Goal: Browse casually: Explore the website without a specific task or goal

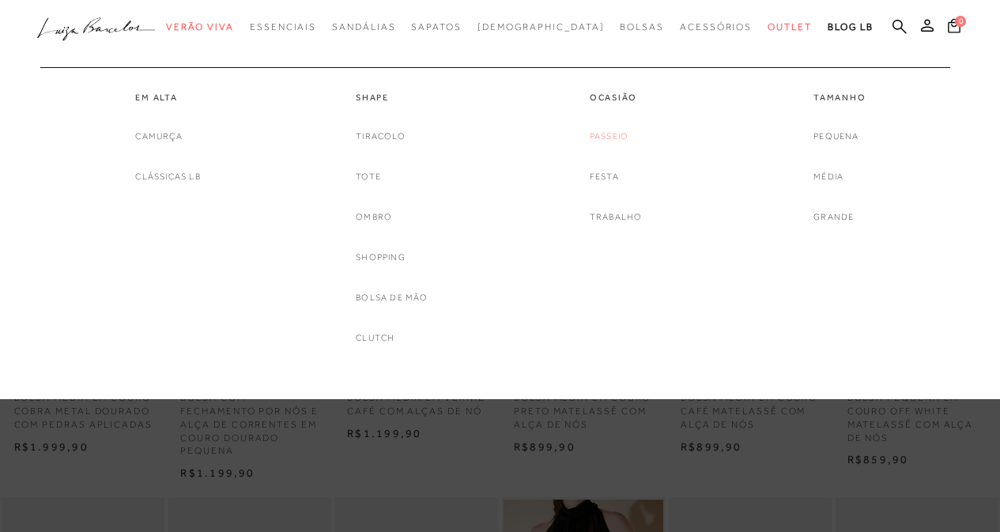
click at [616, 137] on link "Passeio" at bounding box center [609, 136] width 39 height 17
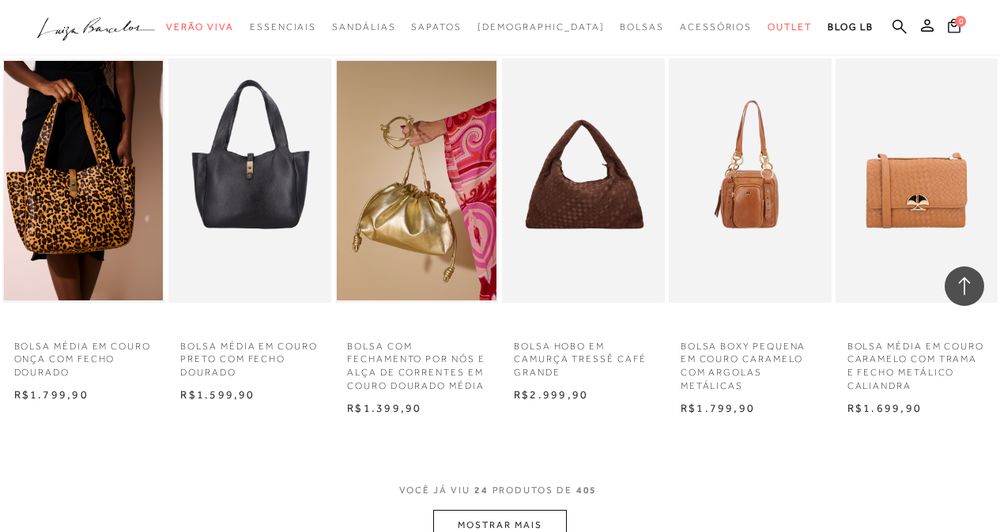
scroll to position [1344, 0]
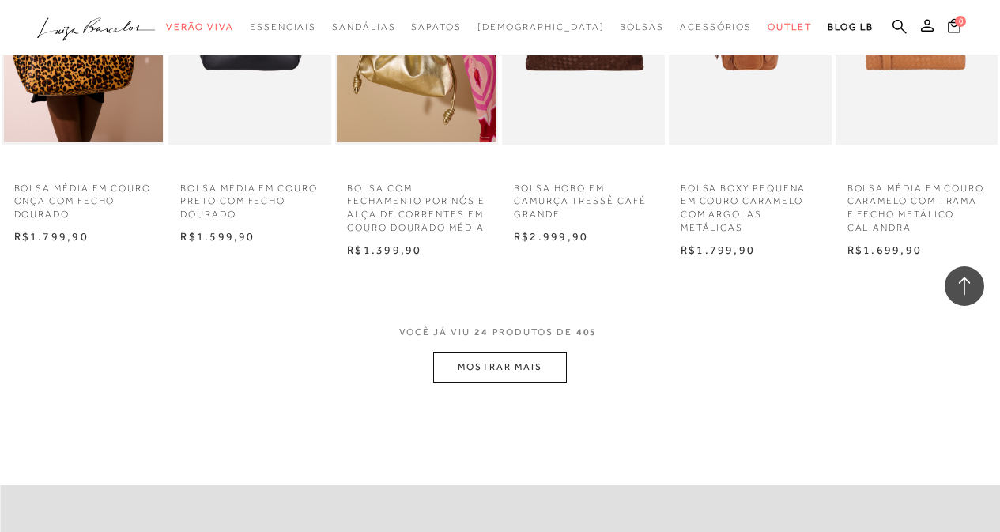
click at [494, 382] on button "MOSTRAR MAIS" at bounding box center [499, 367] width 133 height 31
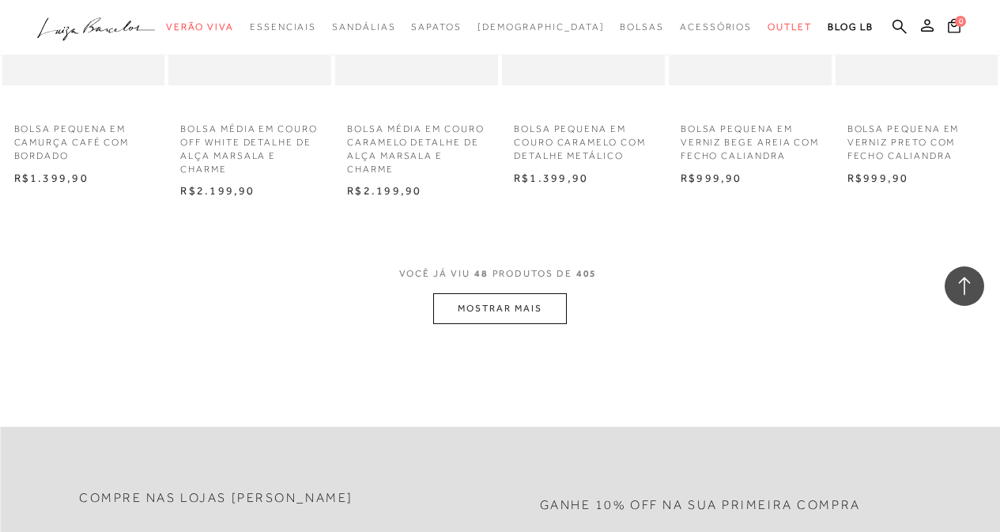
scroll to position [2925, 0]
click at [503, 315] on button "MOSTRAR MAIS" at bounding box center [499, 307] width 133 height 31
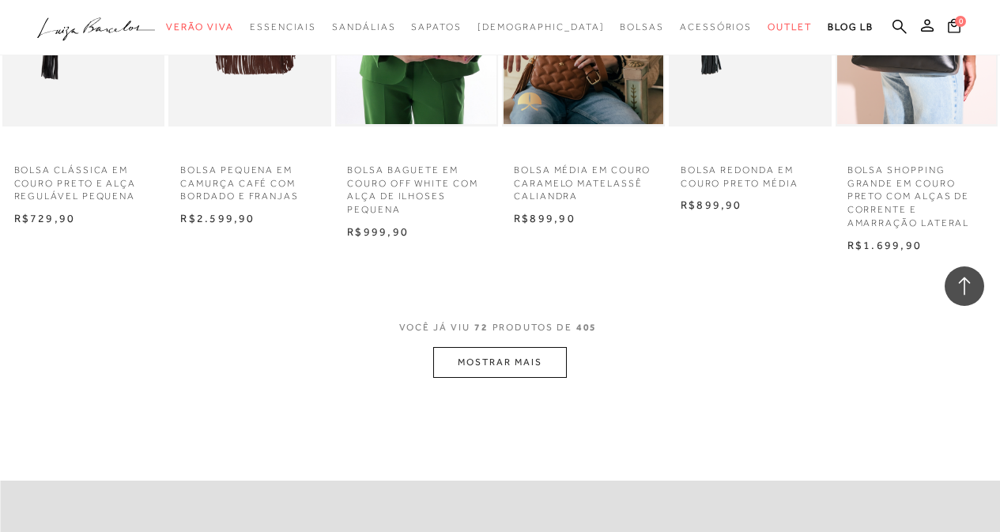
scroll to position [4427, 0]
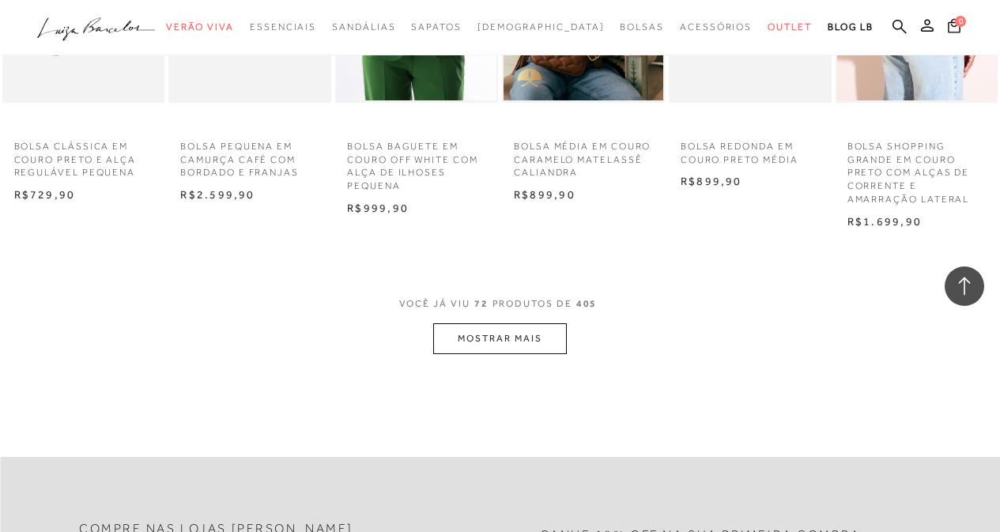
click at [494, 354] on button "MOSTRAR MAIS" at bounding box center [499, 338] width 133 height 31
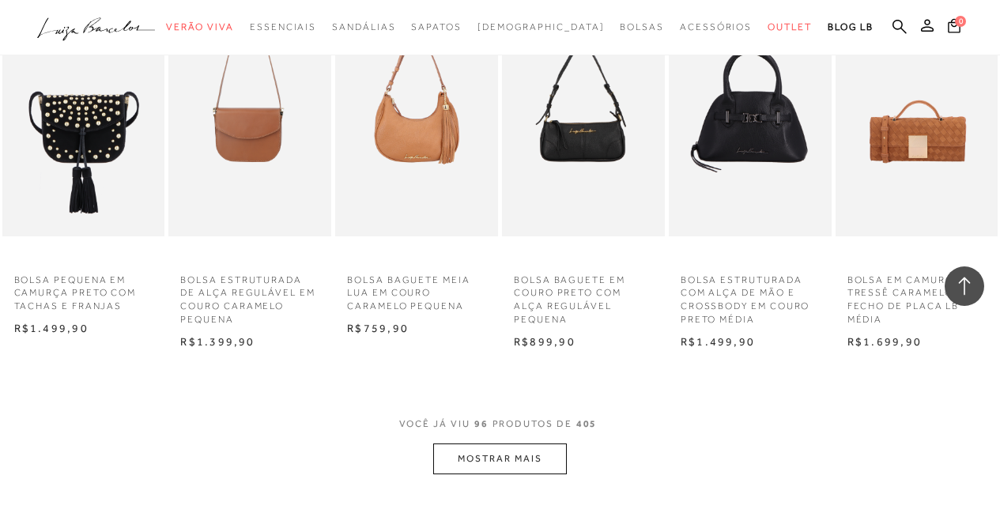
scroll to position [5849, 0]
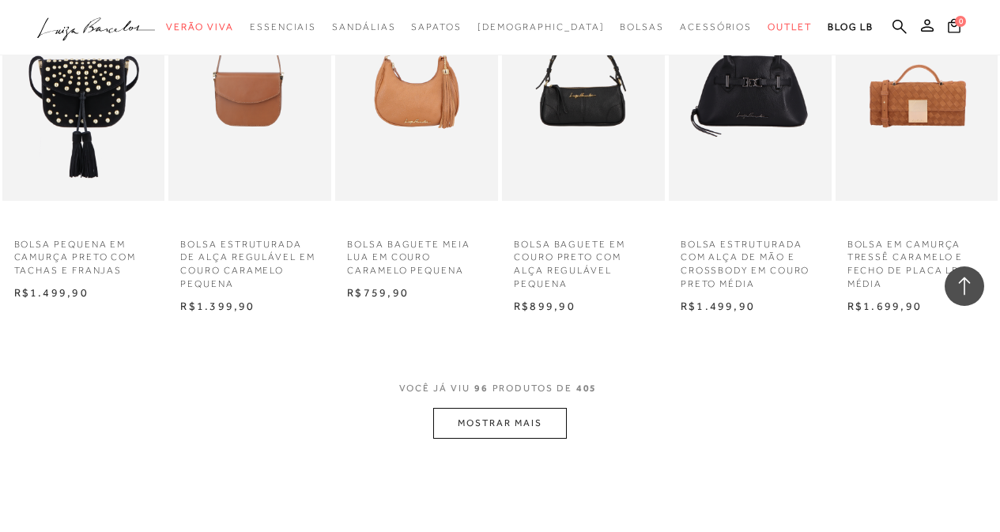
click at [490, 430] on button "MOSTRAR MAIS" at bounding box center [499, 423] width 133 height 31
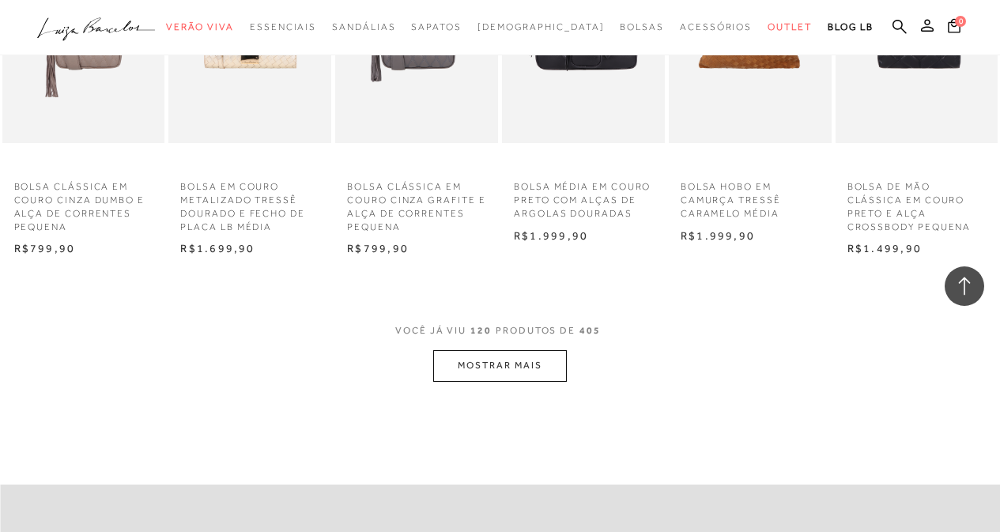
scroll to position [7430, 0]
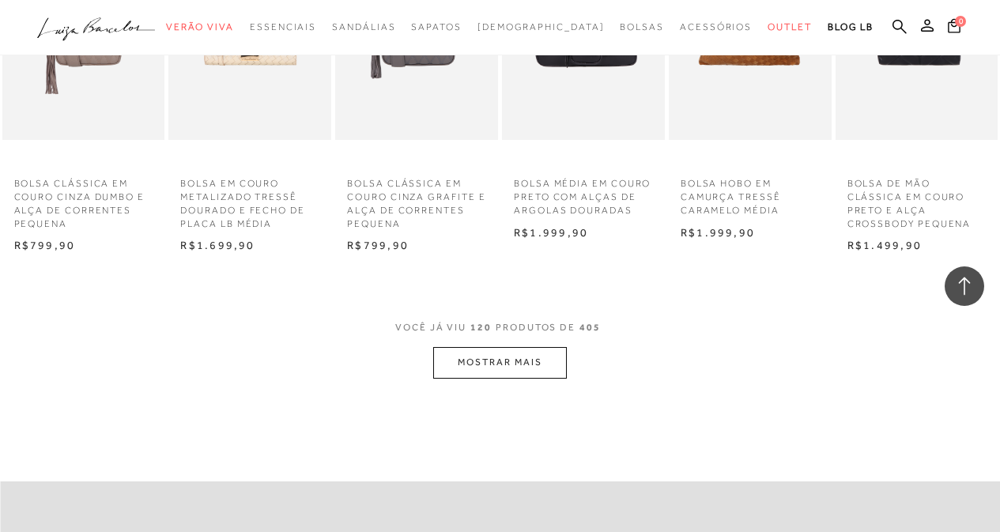
click at [492, 375] on button "MOSTRAR MAIS" at bounding box center [499, 362] width 133 height 31
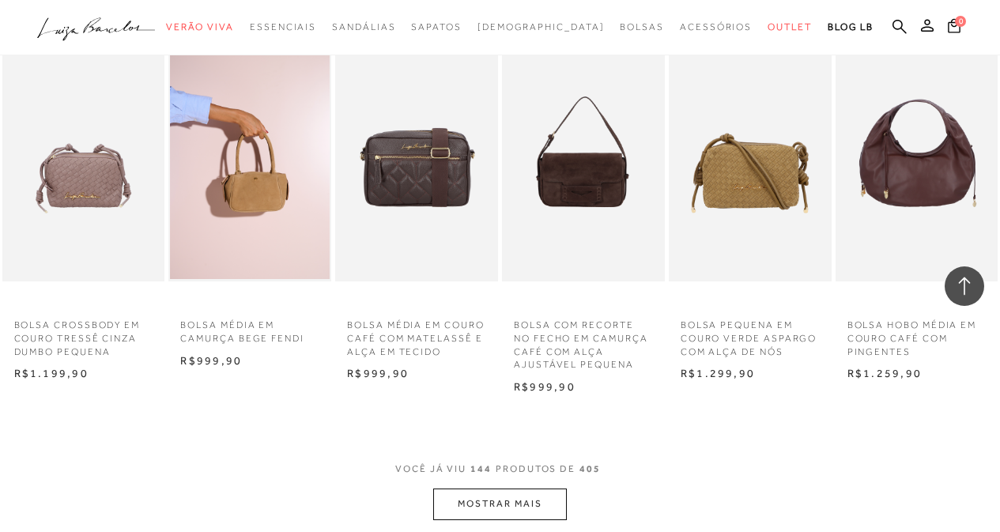
scroll to position [8853, 0]
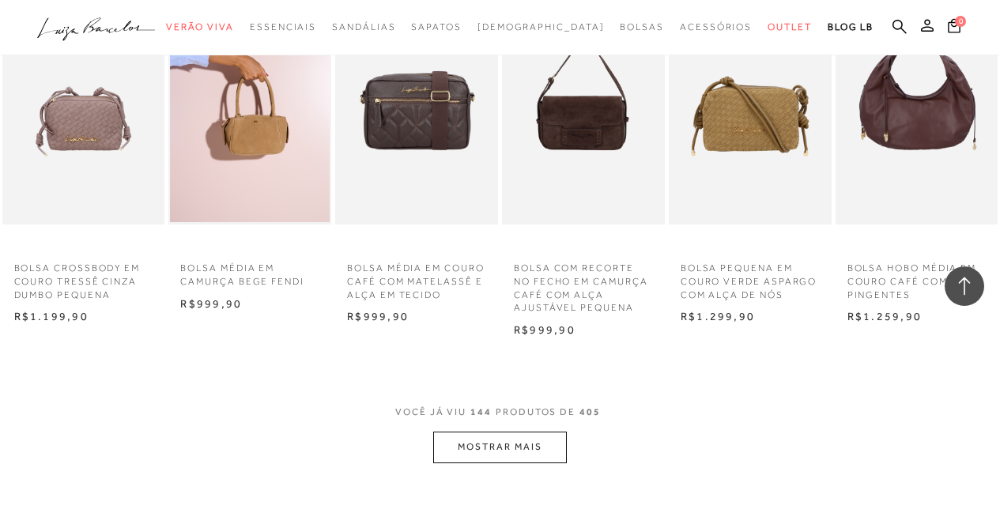
click at [492, 461] on button "MOSTRAR MAIS" at bounding box center [499, 447] width 133 height 31
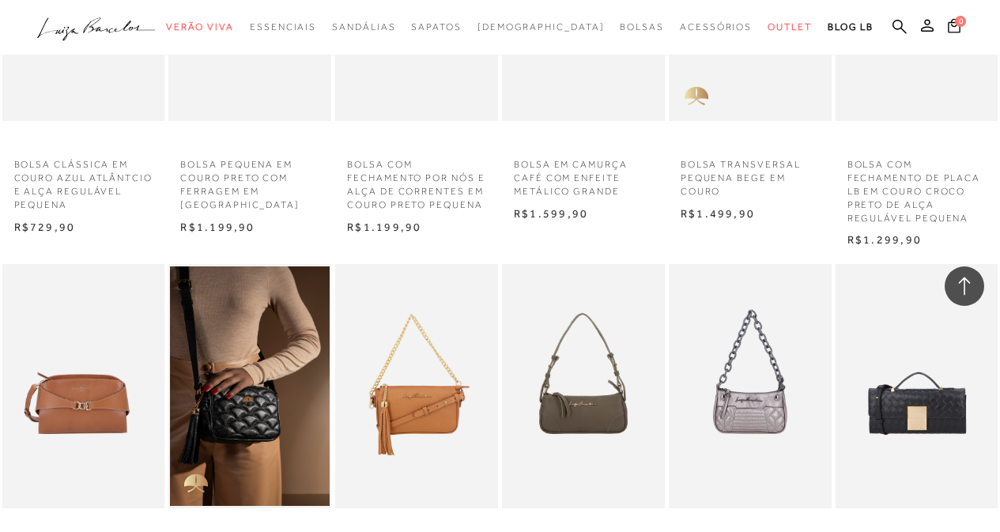
scroll to position [10118, 0]
